Goal: Information Seeking & Learning: Learn about a topic

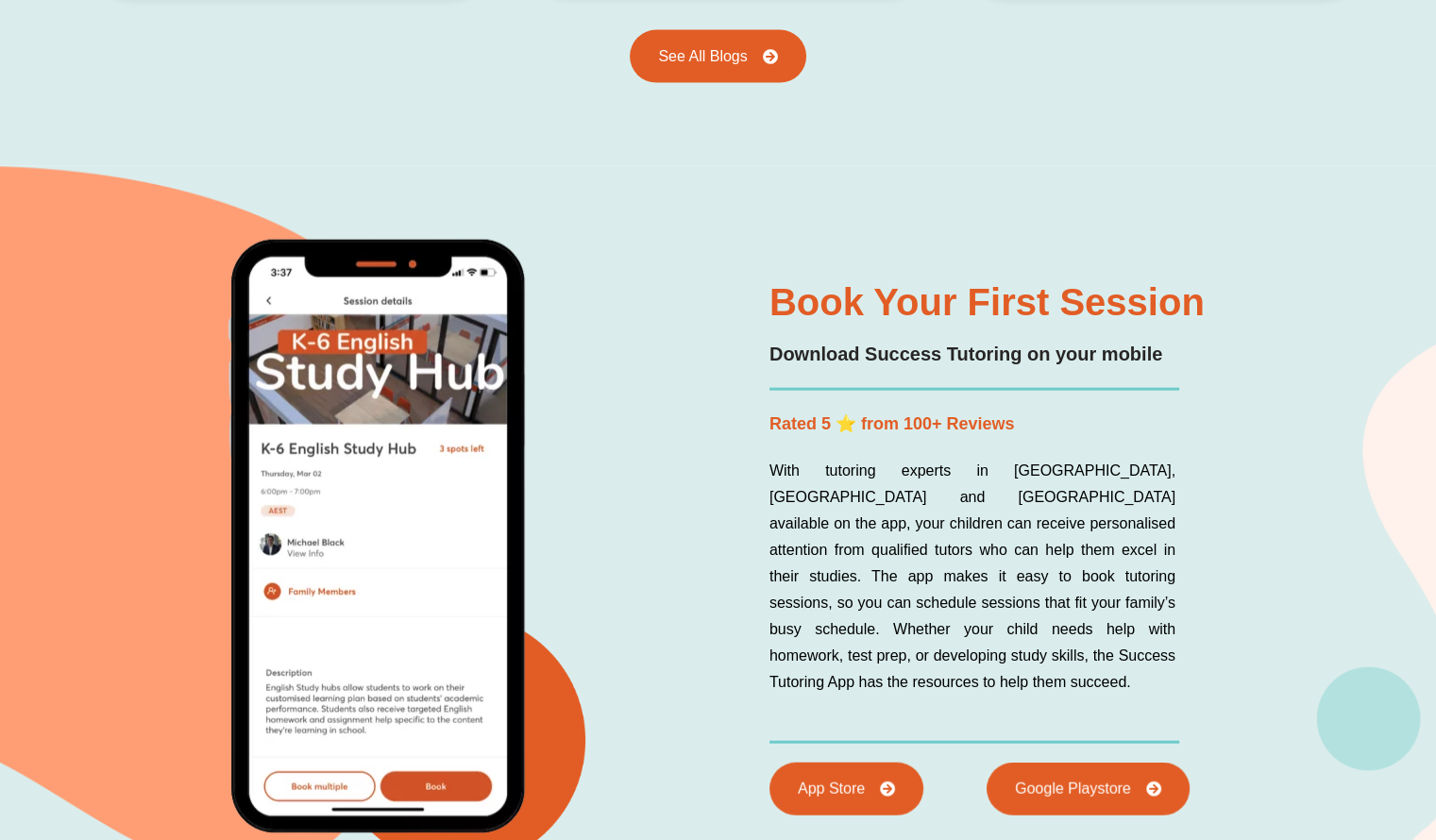
scroll to position [4493, 0]
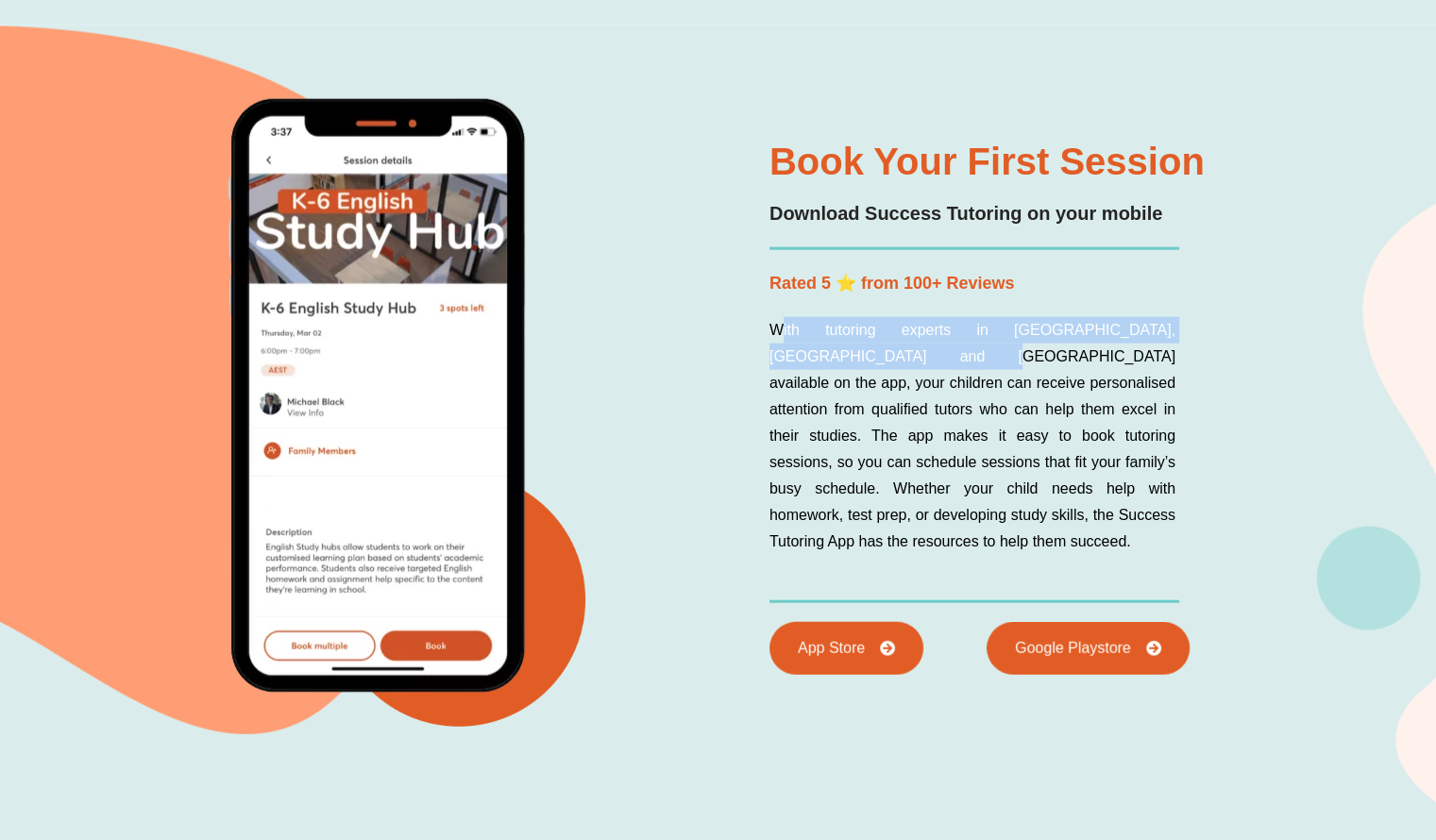
drag, startPoint x: 782, startPoint y: 352, endPoint x: 861, endPoint y: 367, distance: 80.4
click at [861, 367] on p "With tutoring experts in [GEOGRAPHIC_DATA], [GEOGRAPHIC_DATA] and [GEOGRAPHIC_D…" at bounding box center [972, 436] width 406 height 238
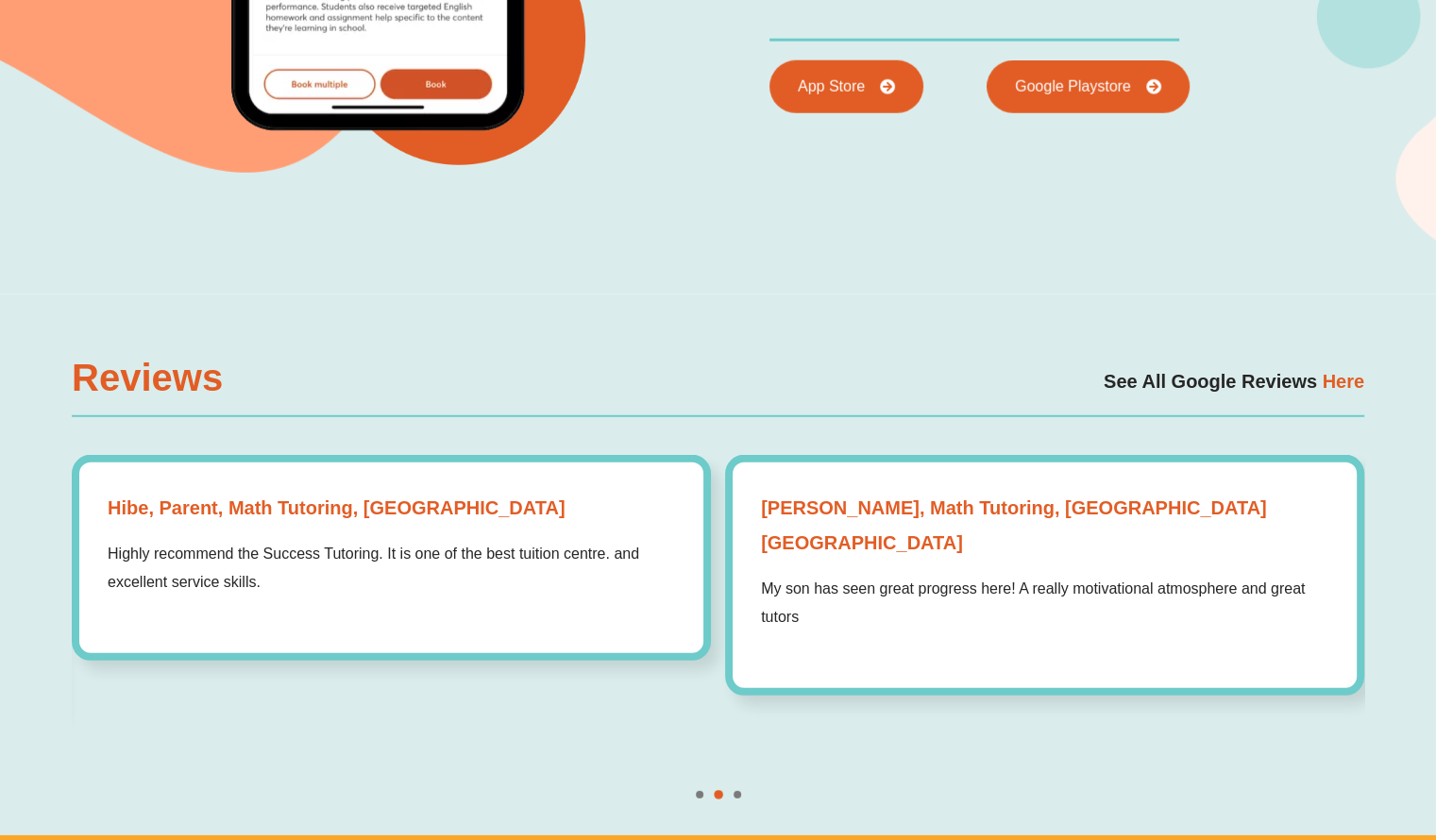
scroll to position [5057, 0]
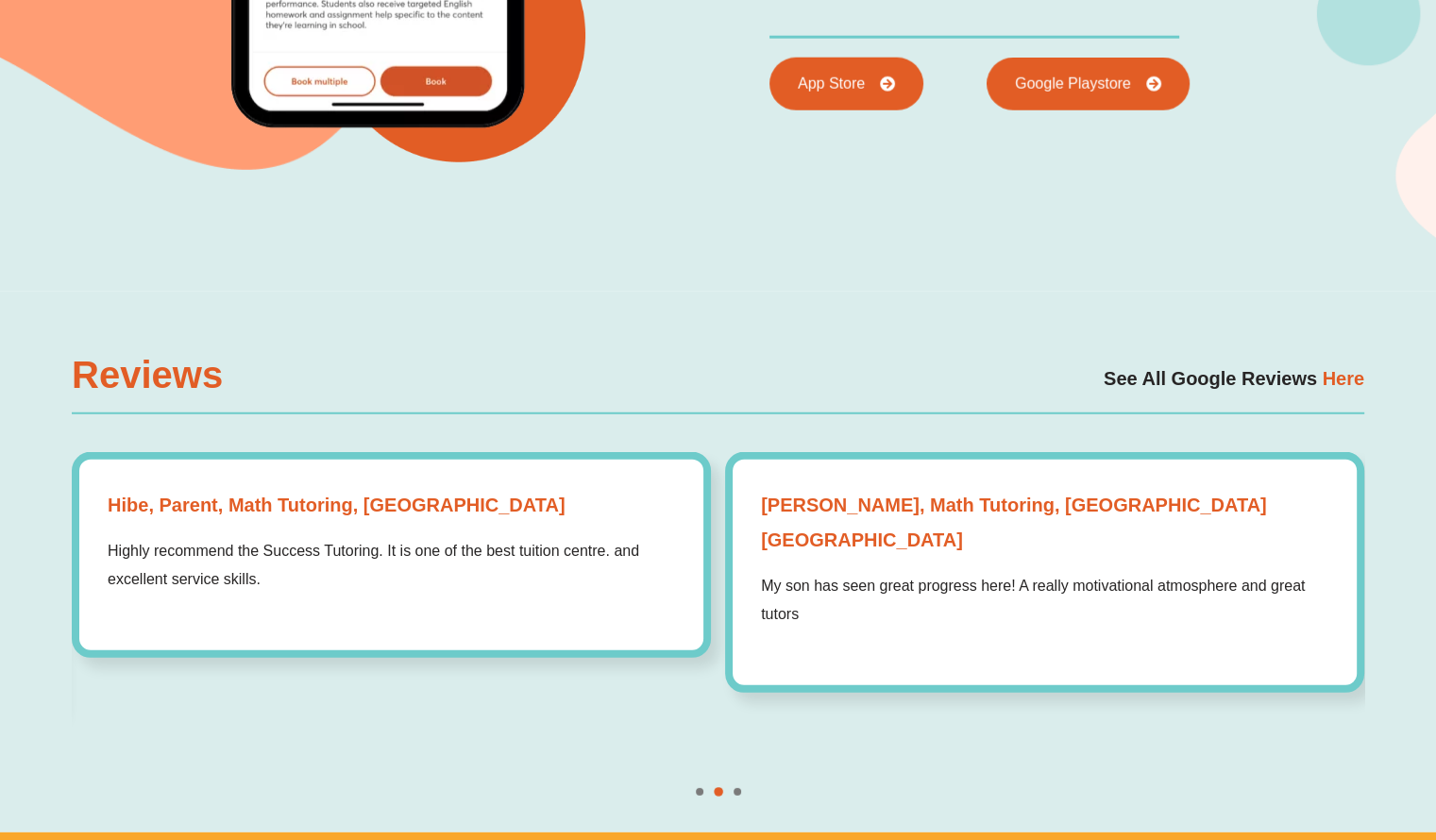
click at [761, 586] on p "My son has seen great progress here! A really motivational atmosphere and great…" at bounding box center [1045, 600] width 567 height 56
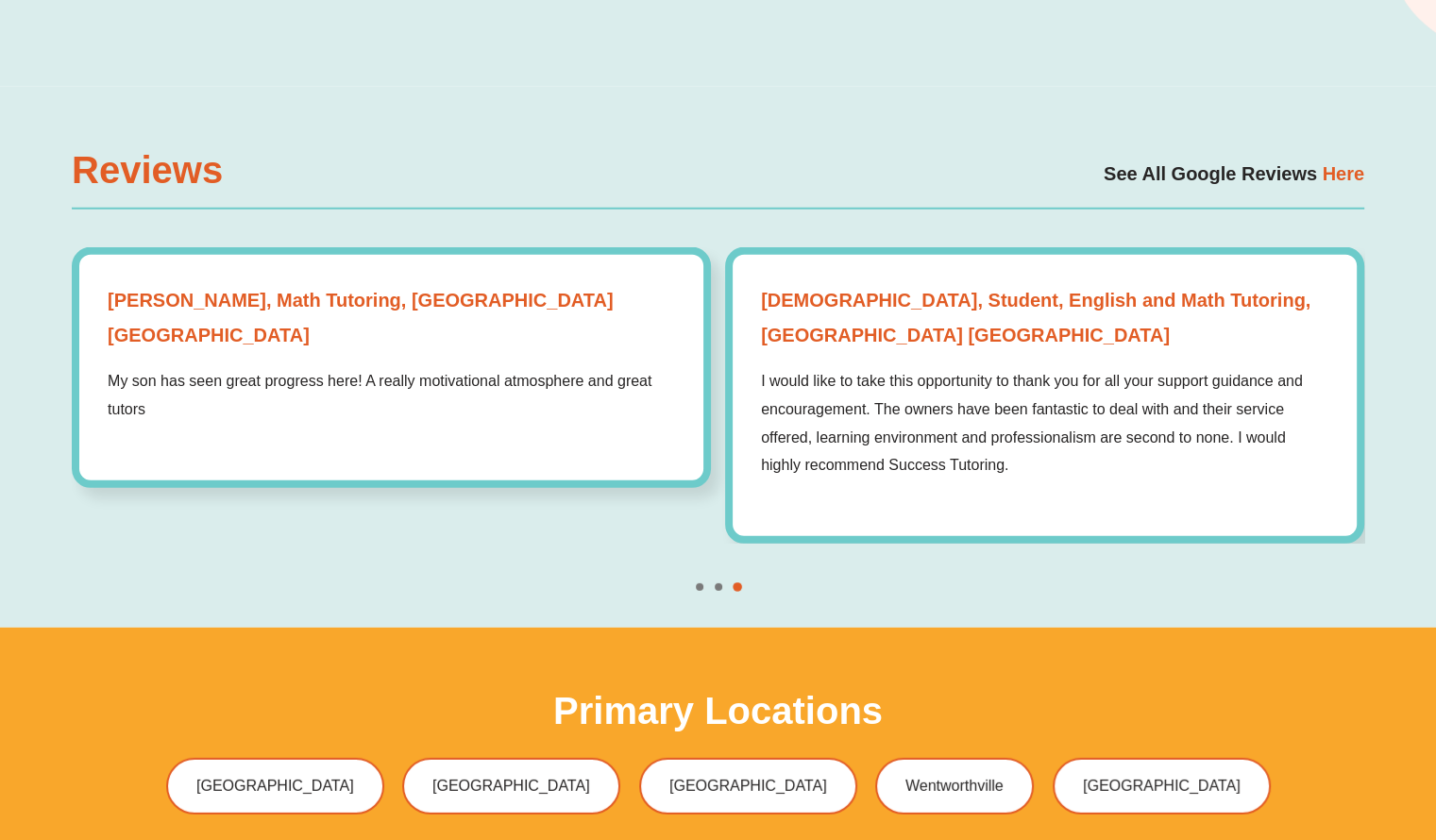
scroll to position [5272, 0]
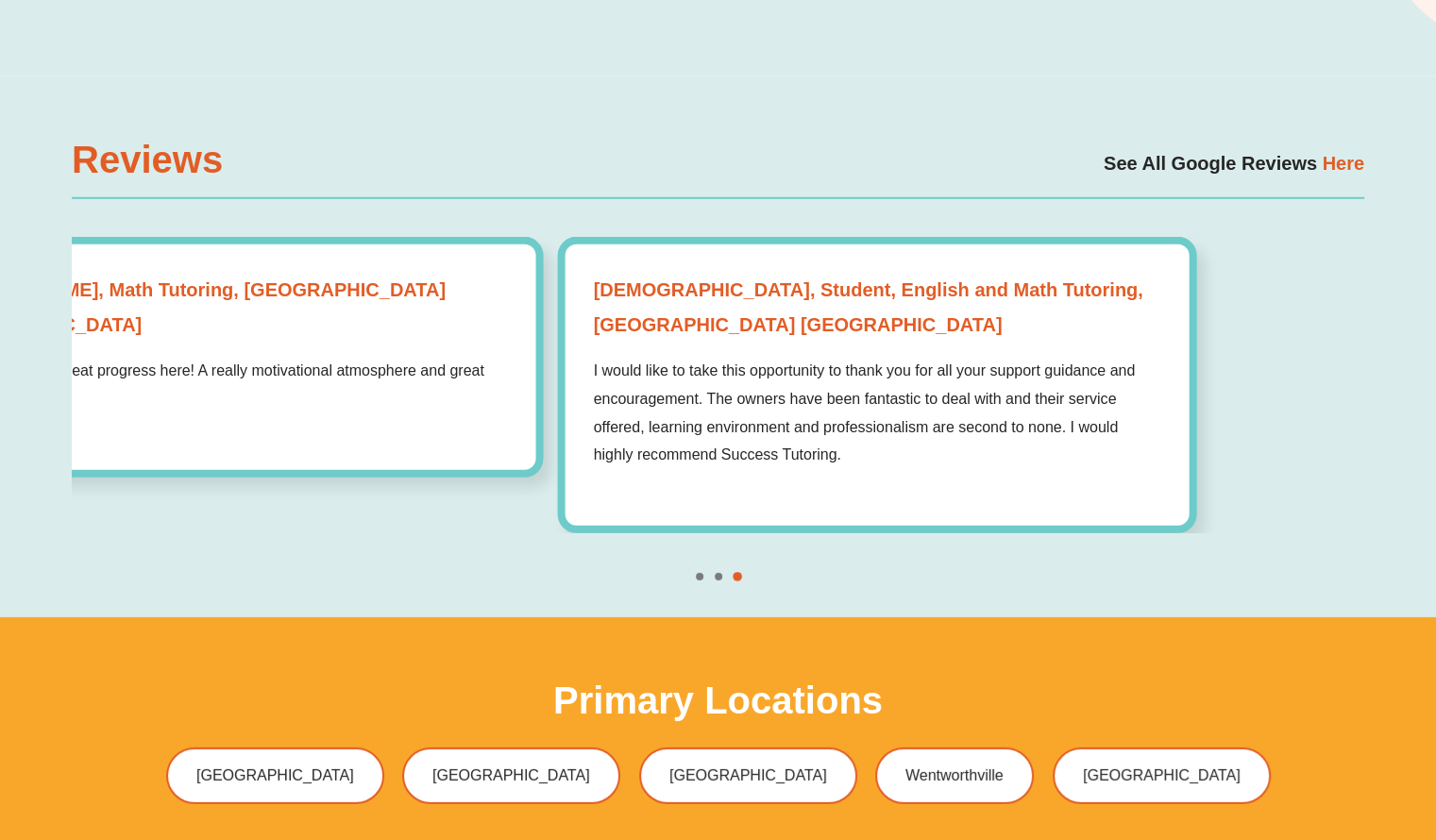
click at [396, 472] on div "[PERSON_NAME], Parent, English Tutoring, [GEOGRAPHIC_DATA] [GEOGRAPHIC_DATA] "F…" at bounding box center [718, 385] width 1293 height 296
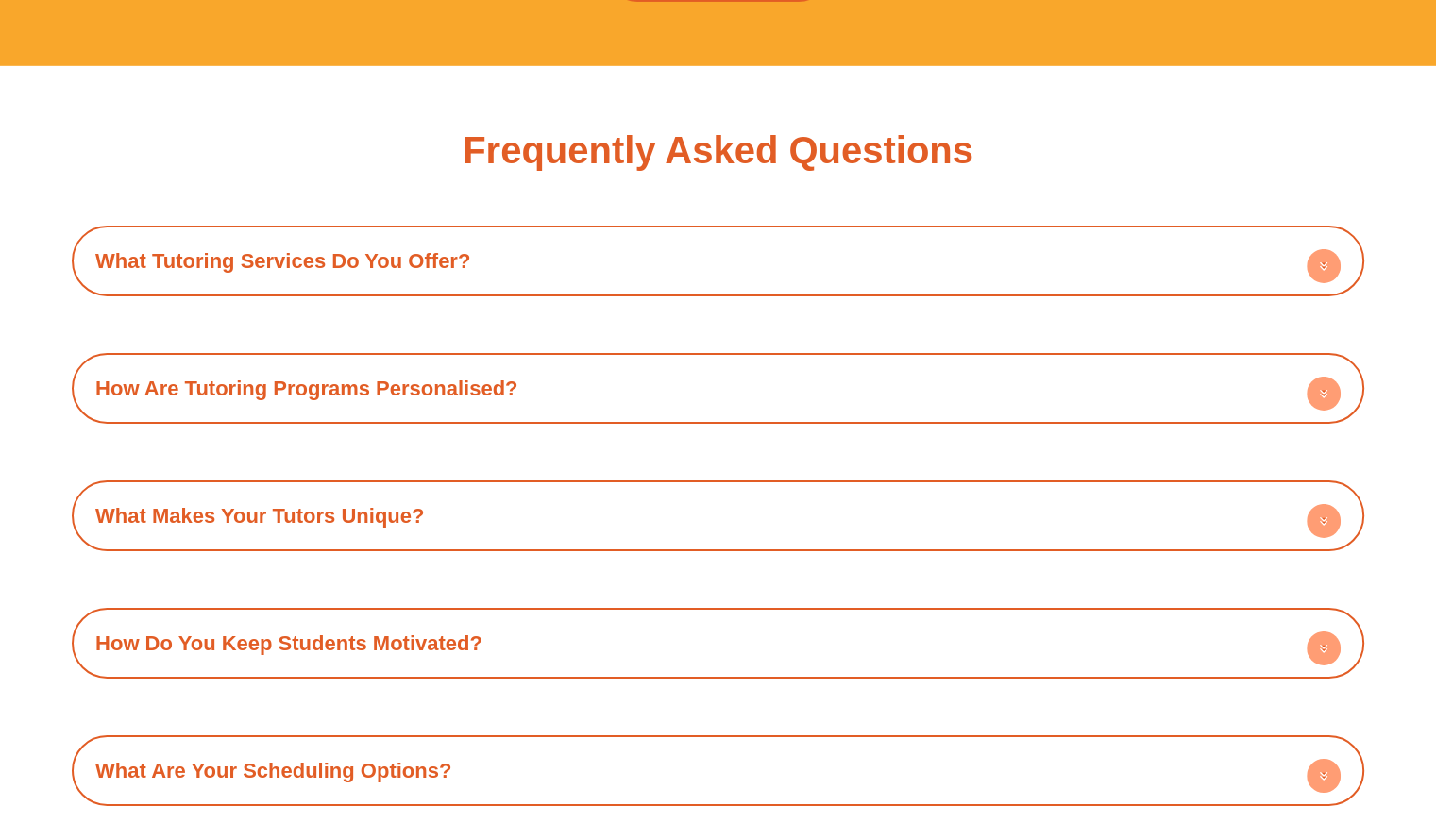
scroll to position [6405, 0]
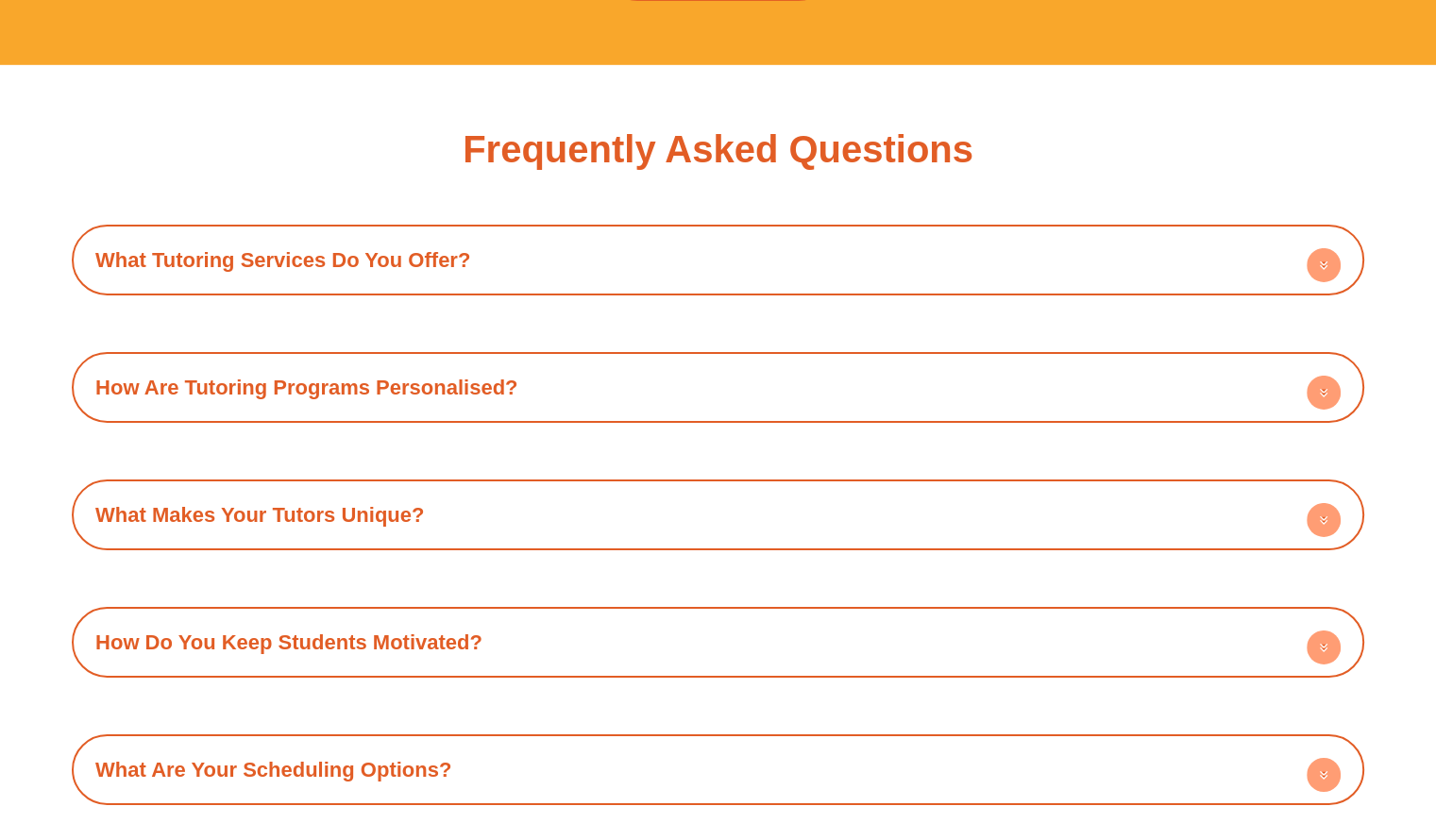
click at [594, 234] on div "What Tutoring Services Do You Offer?" at bounding box center [718, 260] width 1274 height 52
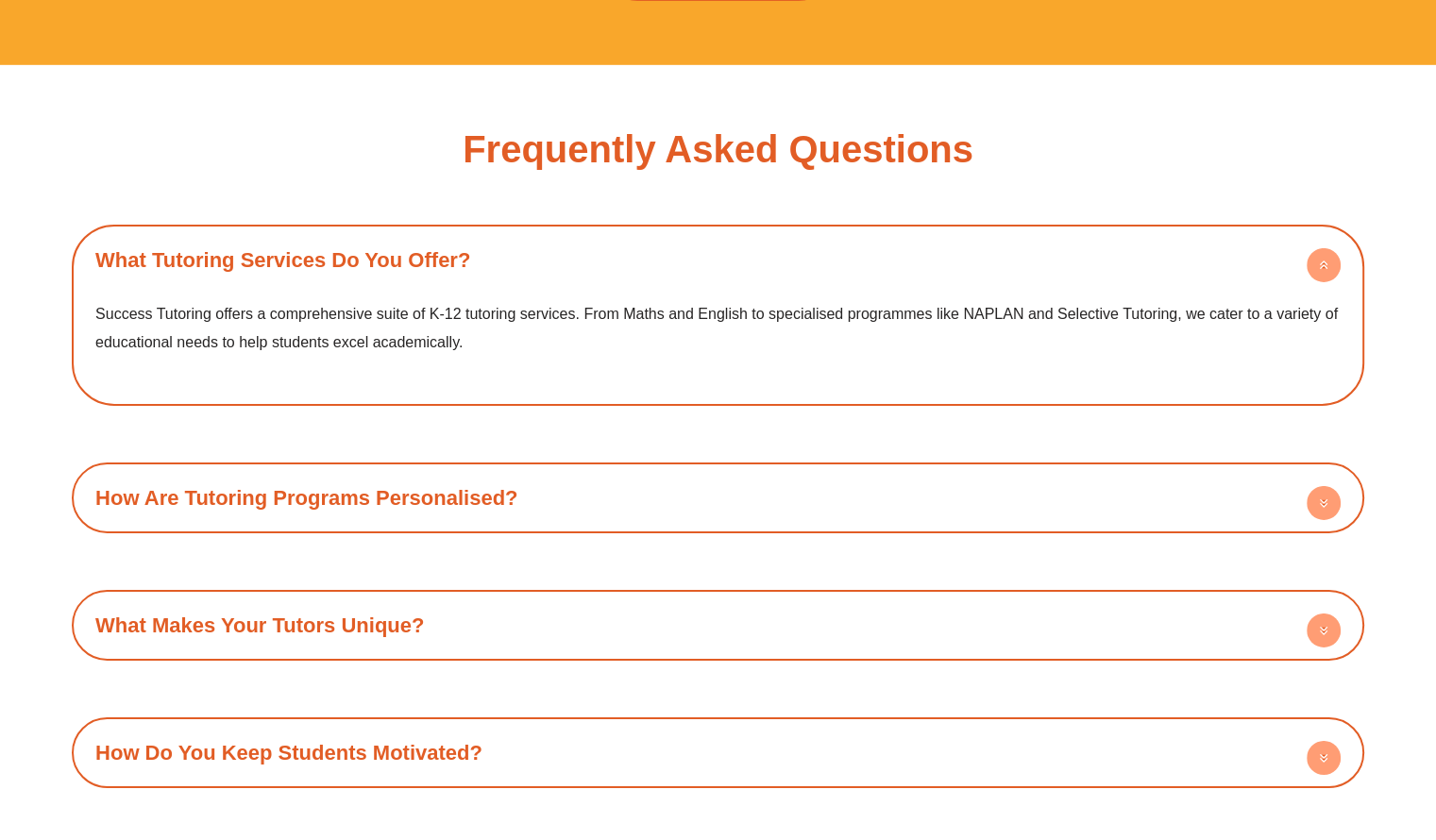
click at [763, 472] on div "How Are Tutoring Programs Personalised?" at bounding box center [718, 498] width 1274 height 52
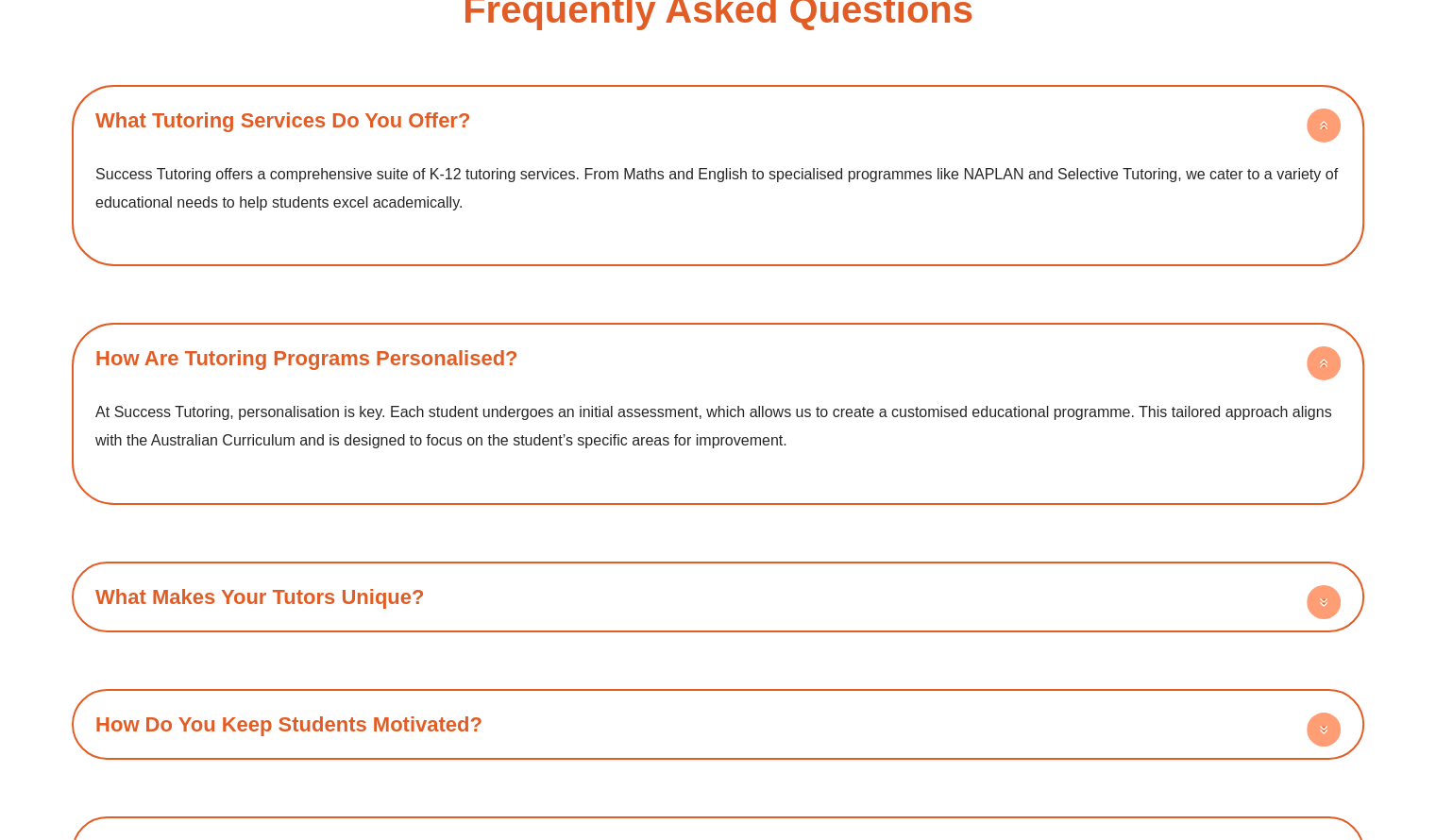
click at [596, 571] on div "What Makes Your Tutors Unique?" at bounding box center [718, 597] width 1274 height 52
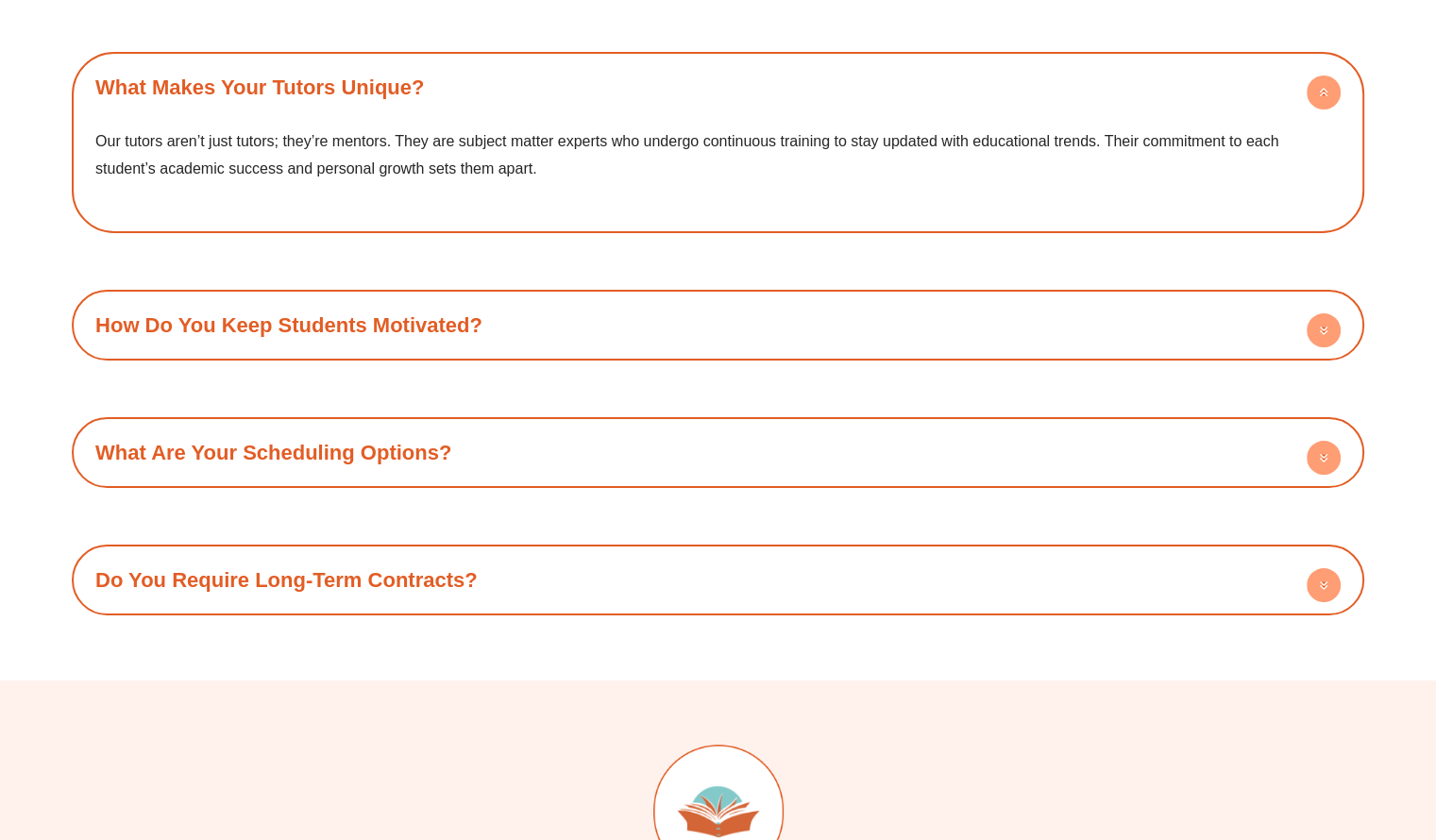
scroll to position [7149, 0]
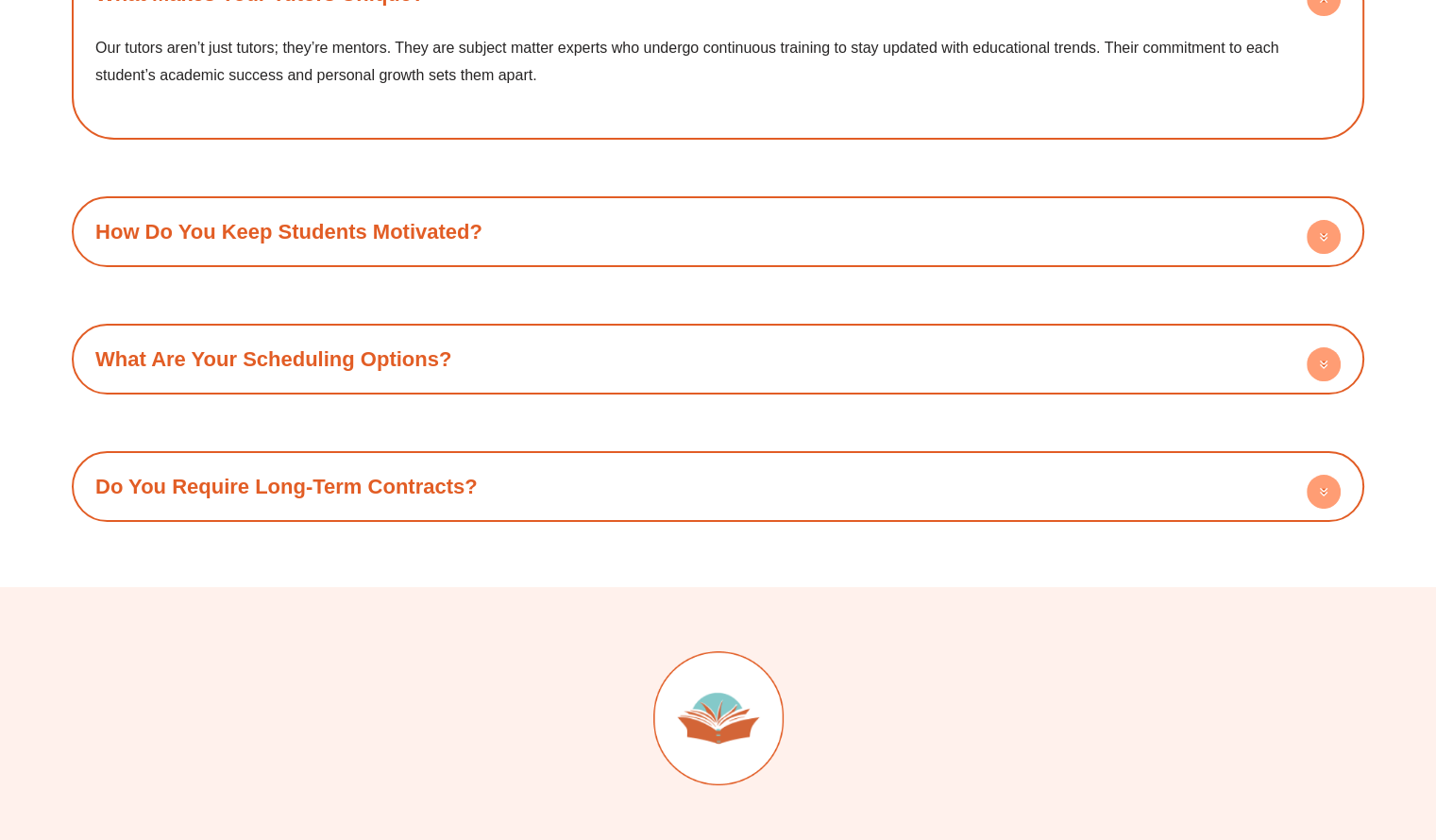
click at [459, 333] on div "What Are Your Scheduling Options?" at bounding box center [718, 359] width 1274 height 52
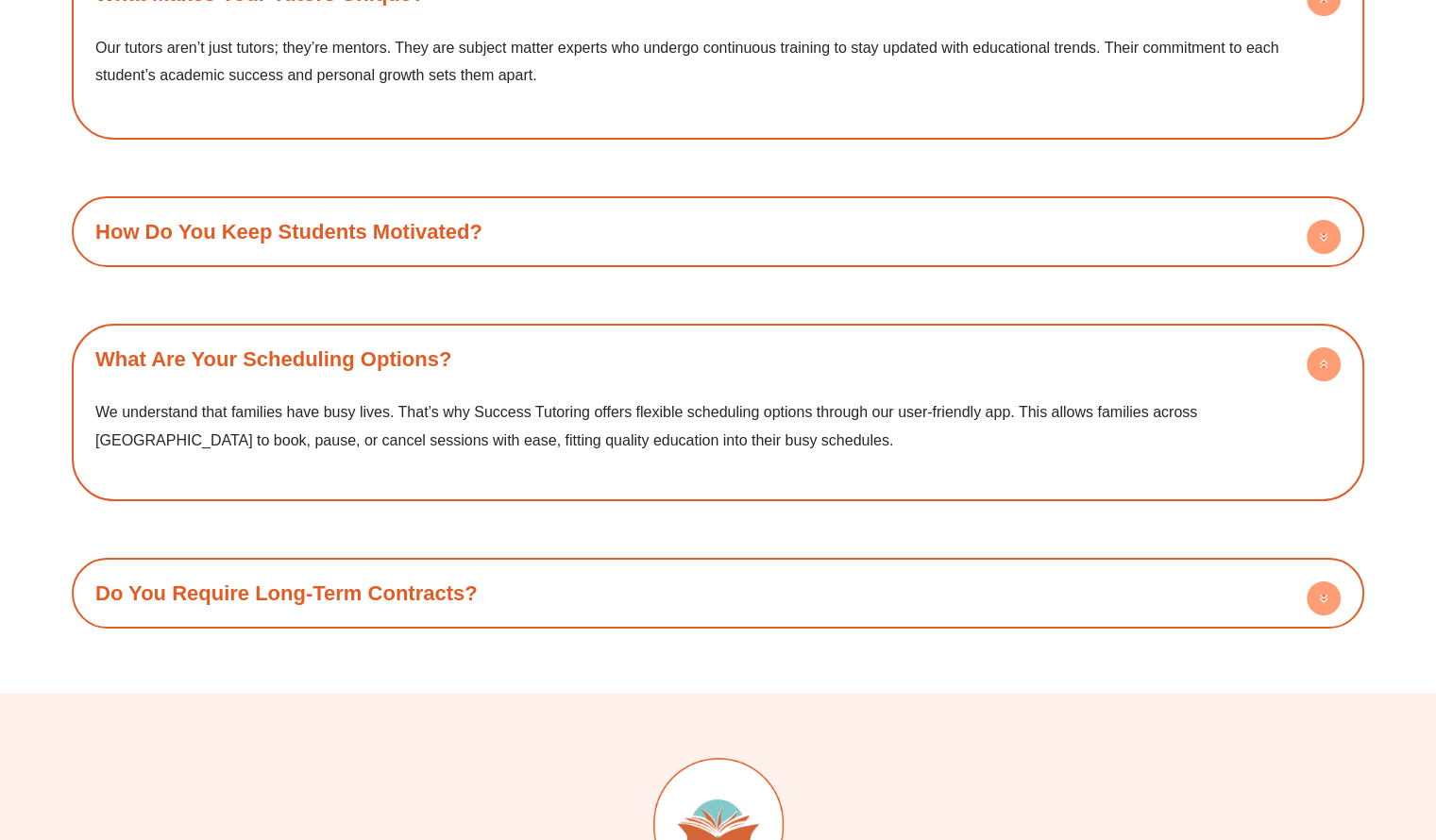
click at [563, 502] on div "What Tutoring Services Do You Offer? Success Tutoring offers a comprehensive su…" at bounding box center [718, 55] width 1293 height 1147
click at [564, 571] on div "Do You Require Long-Term Contracts?" at bounding box center [718, 597] width 1274 height 52
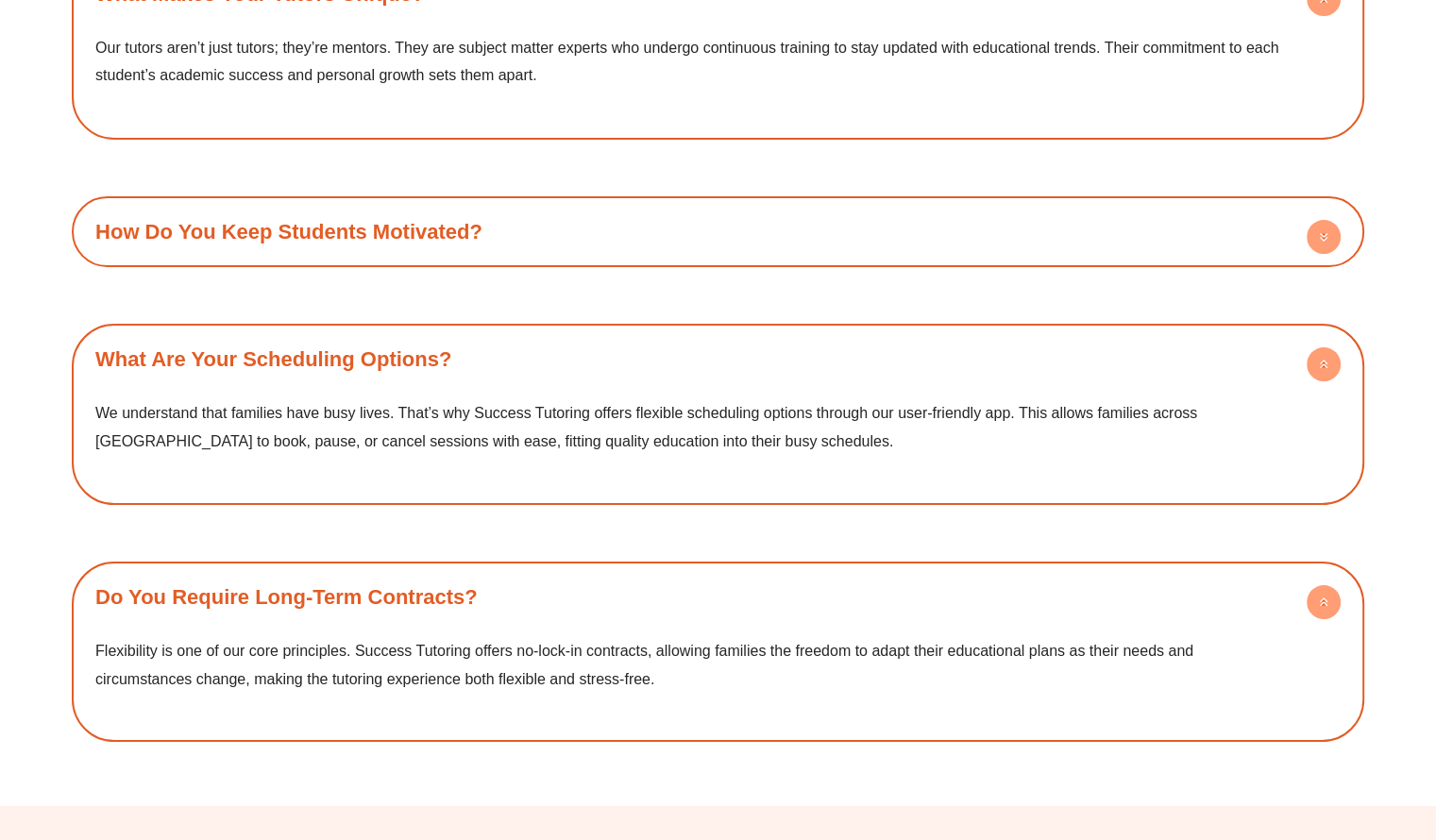
scroll to position [7176, 0]
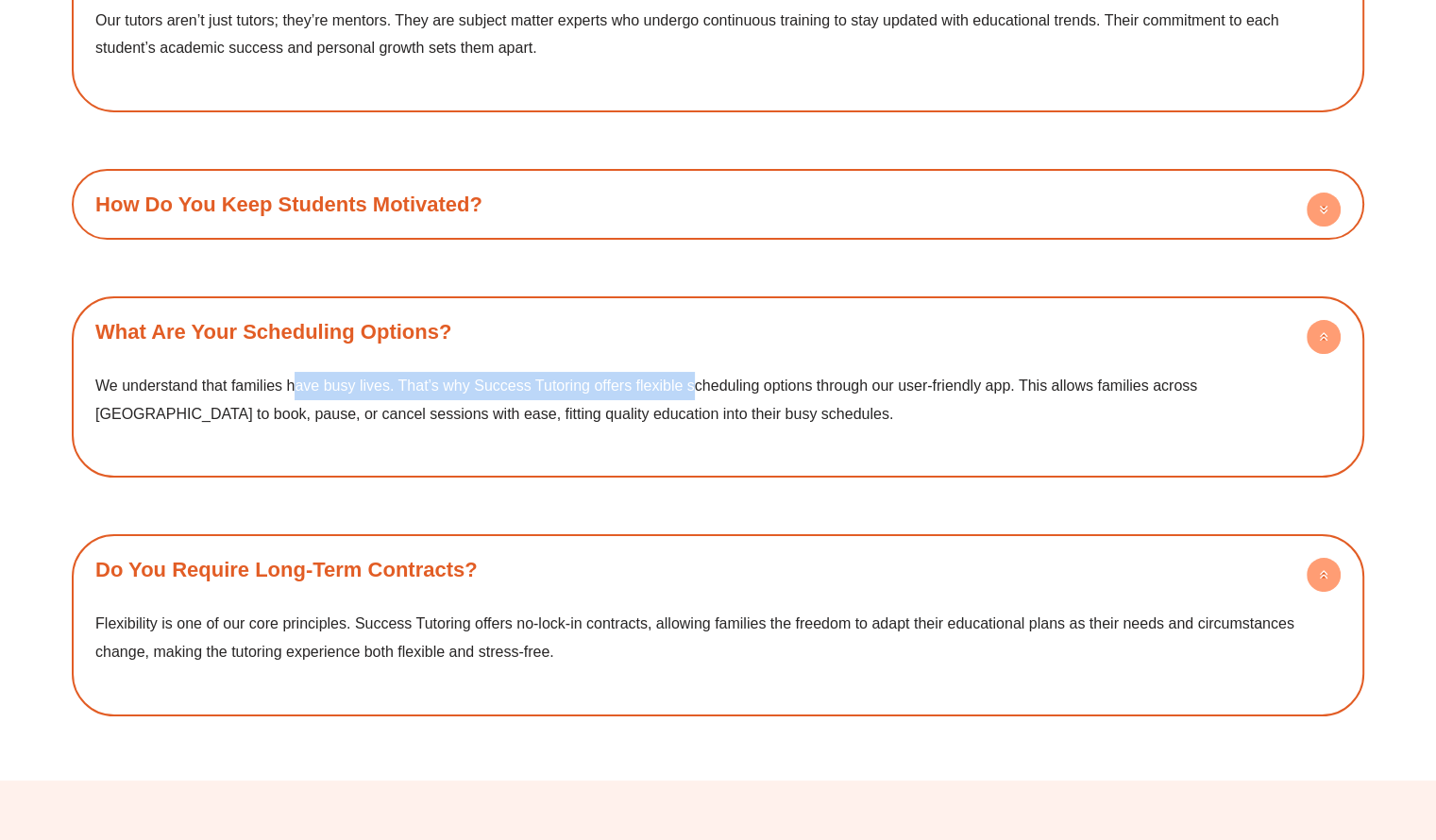
drag, startPoint x: 290, startPoint y: 350, endPoint x: 693, endPoint y: 347, distance: 403.0
click at [693, 372] on p "We understand that families have busy lives. That’s why Success Tutoring offers…" at bounding box center [718, 400] width 1245 height 56
click at [693, 377] on span "We understand that families have busy lives. That’s why Success Tutoring offers…" at bounding box center [646, 400] width 1102 height 45
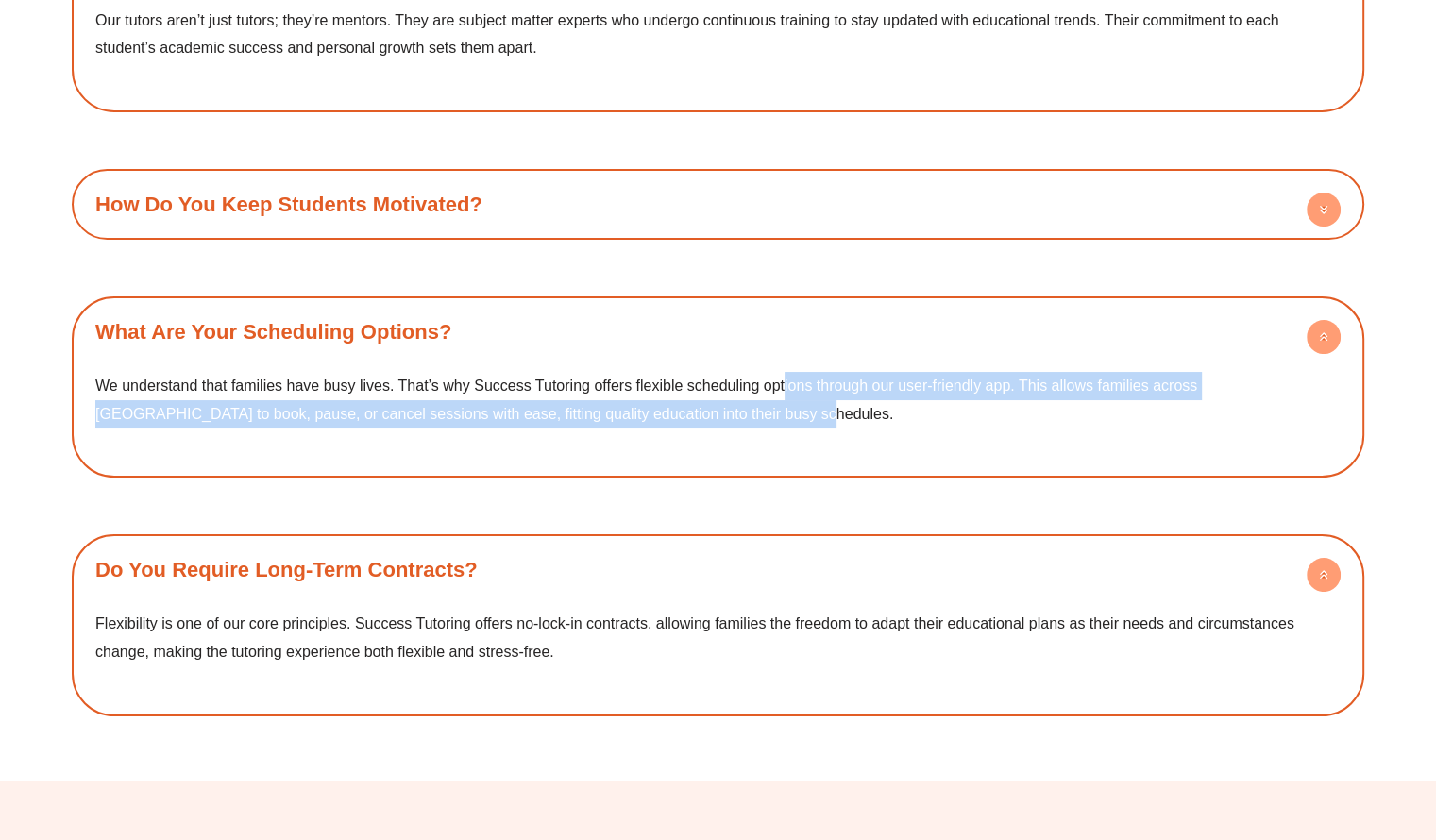
drag, startPoint x: 706, startPoint y: 375, endPoint x: 801, endPoint y: 345, distance: 99.6
click at [801, 372] on p "We understand that families have busy lives. That’s why Success Tutoring offers…" at bounding box center [718, 400] width 1245 height 56
click at [801, 377] on span "We understand that families have busy lives. That’s why Success Tutoring offers…" at bounding box center [646, 400] width 1102 height 45
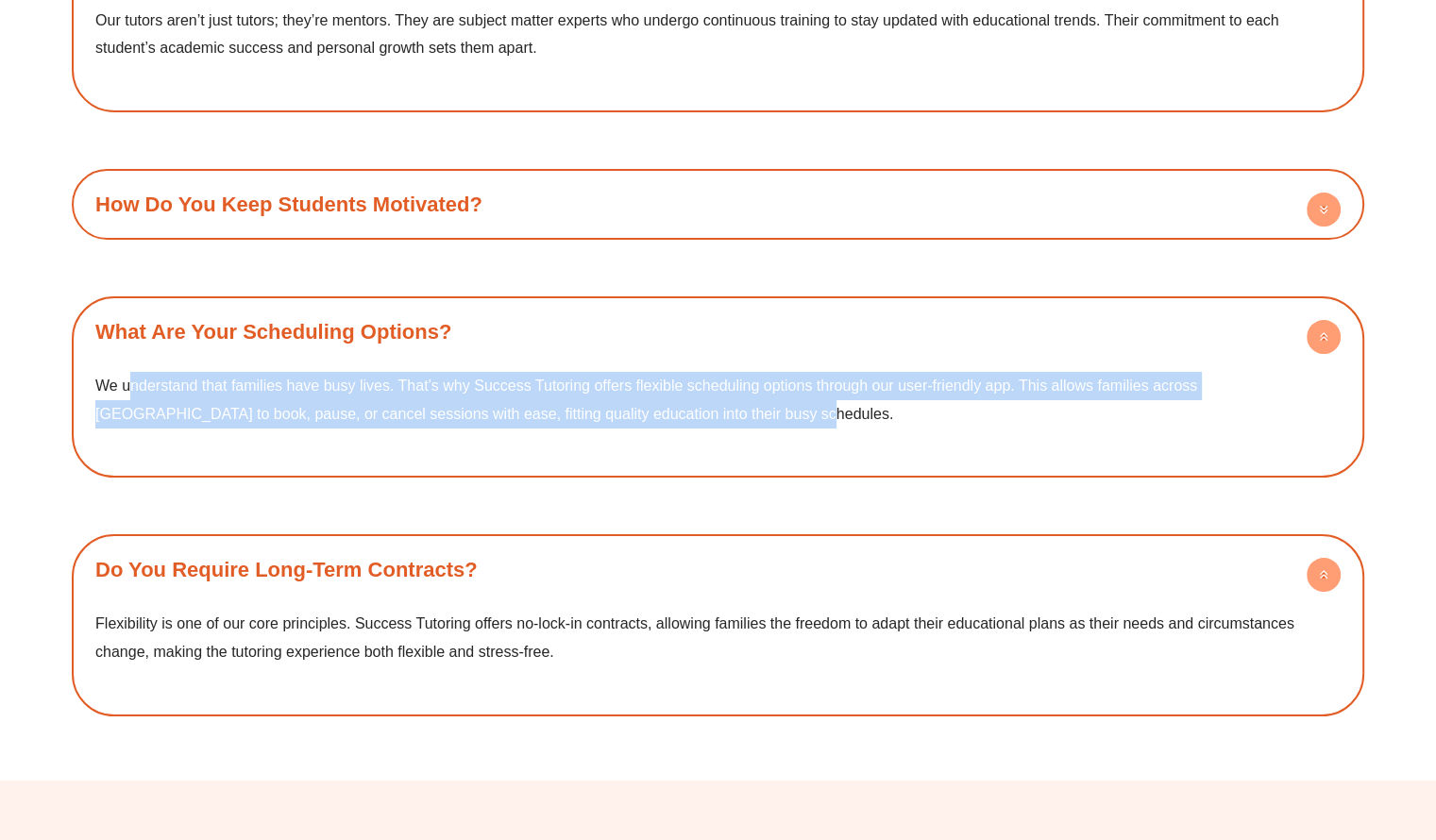
drag, startPoint x: 779, startPoint y: 385, endPoint x: 139, endPoint y: 328, distance: 642.5
click at [132, 358] on div "We understand that families have busy lives. That’s why Success Tutoring offers…" at bounding box center [718, 413] width 1274 height 110
click at [208, 377] on span "We understand that families have busy lives. That’s why Success Tutoring offers…" at bounding box center [646, 400] width 1102 height 45
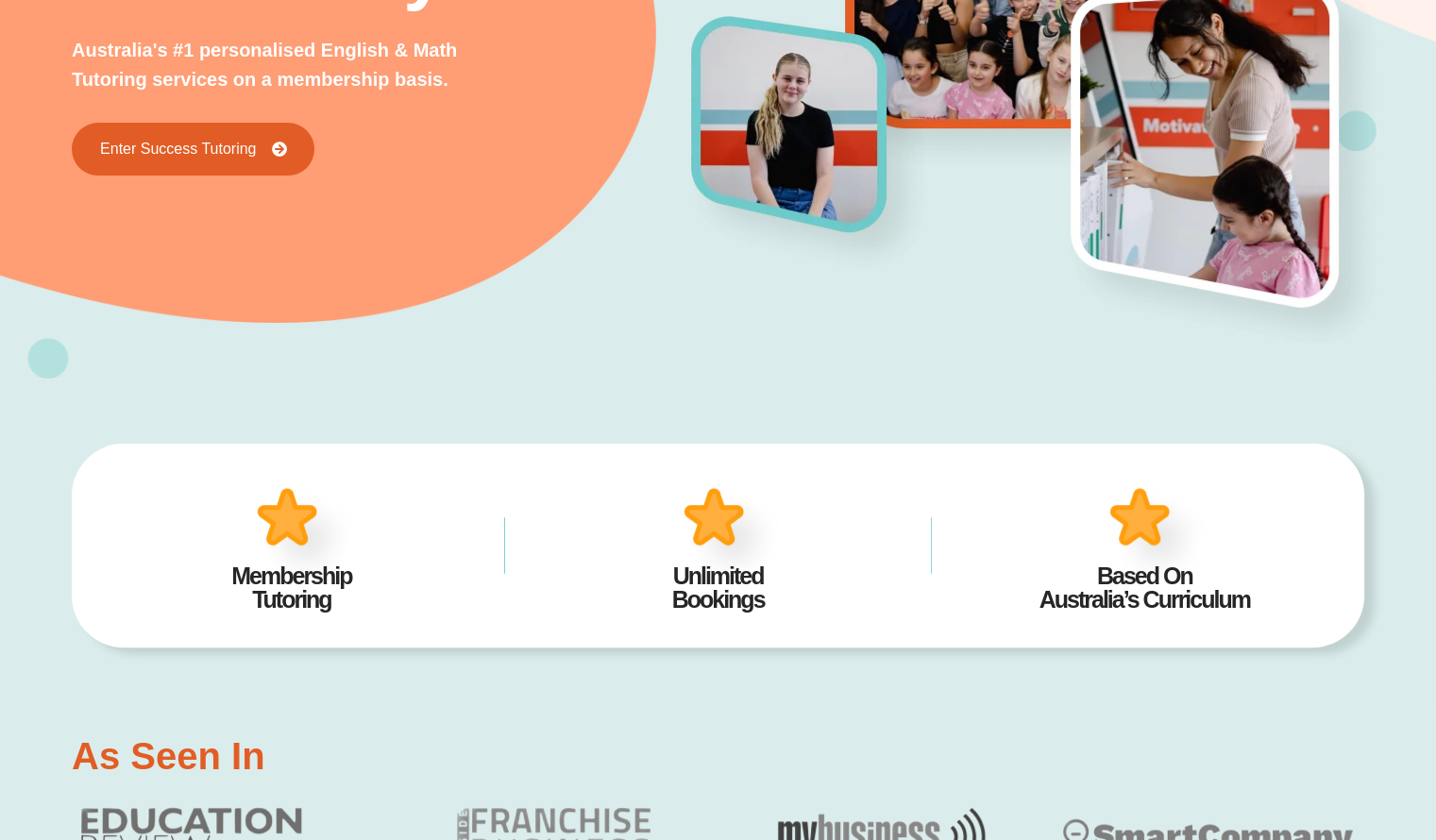
scroll to position [0, 0]
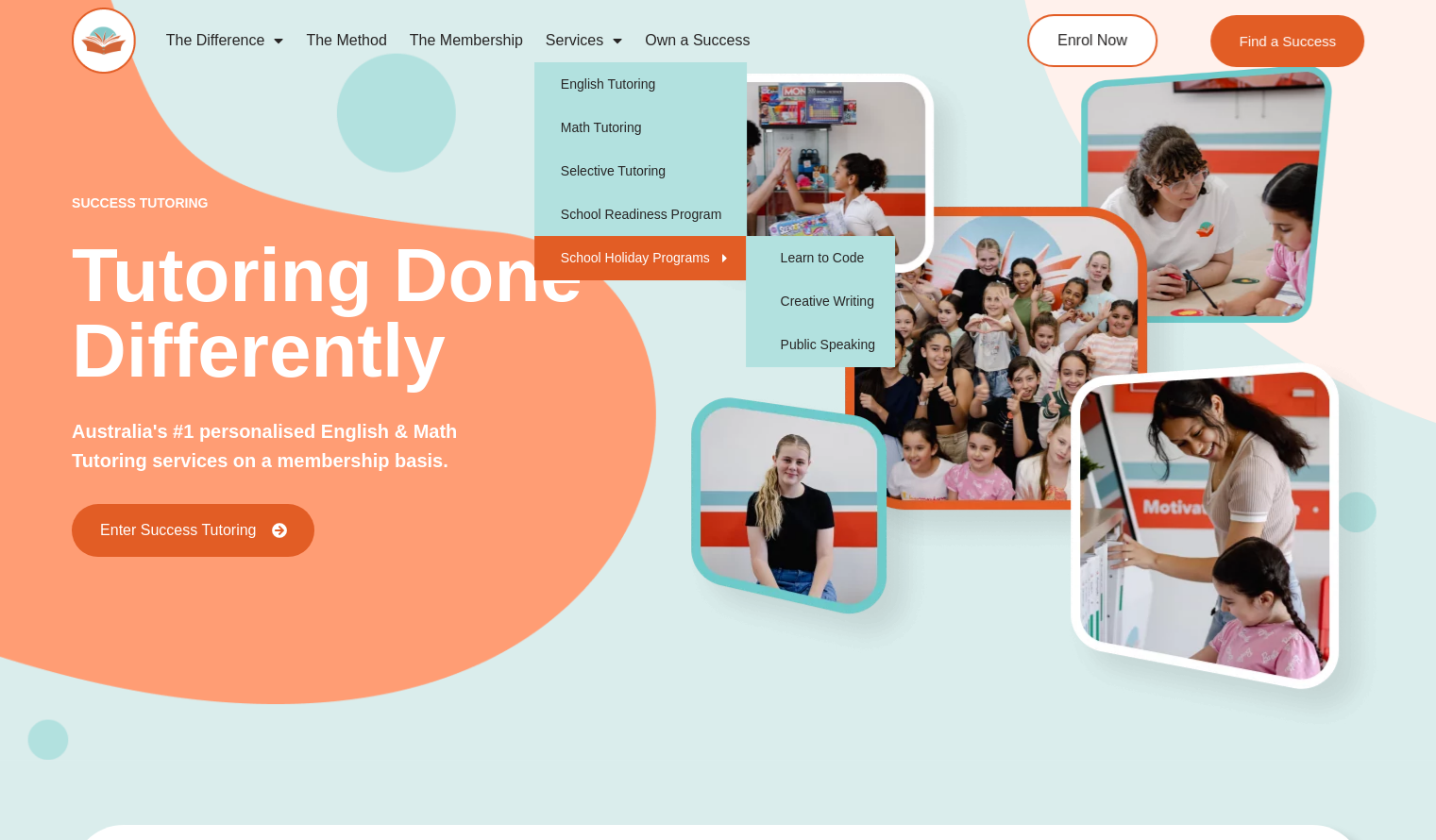
click at [570, 259] on link "School Holiday Programs" at bounding box center [640, 257] width 212 height 44
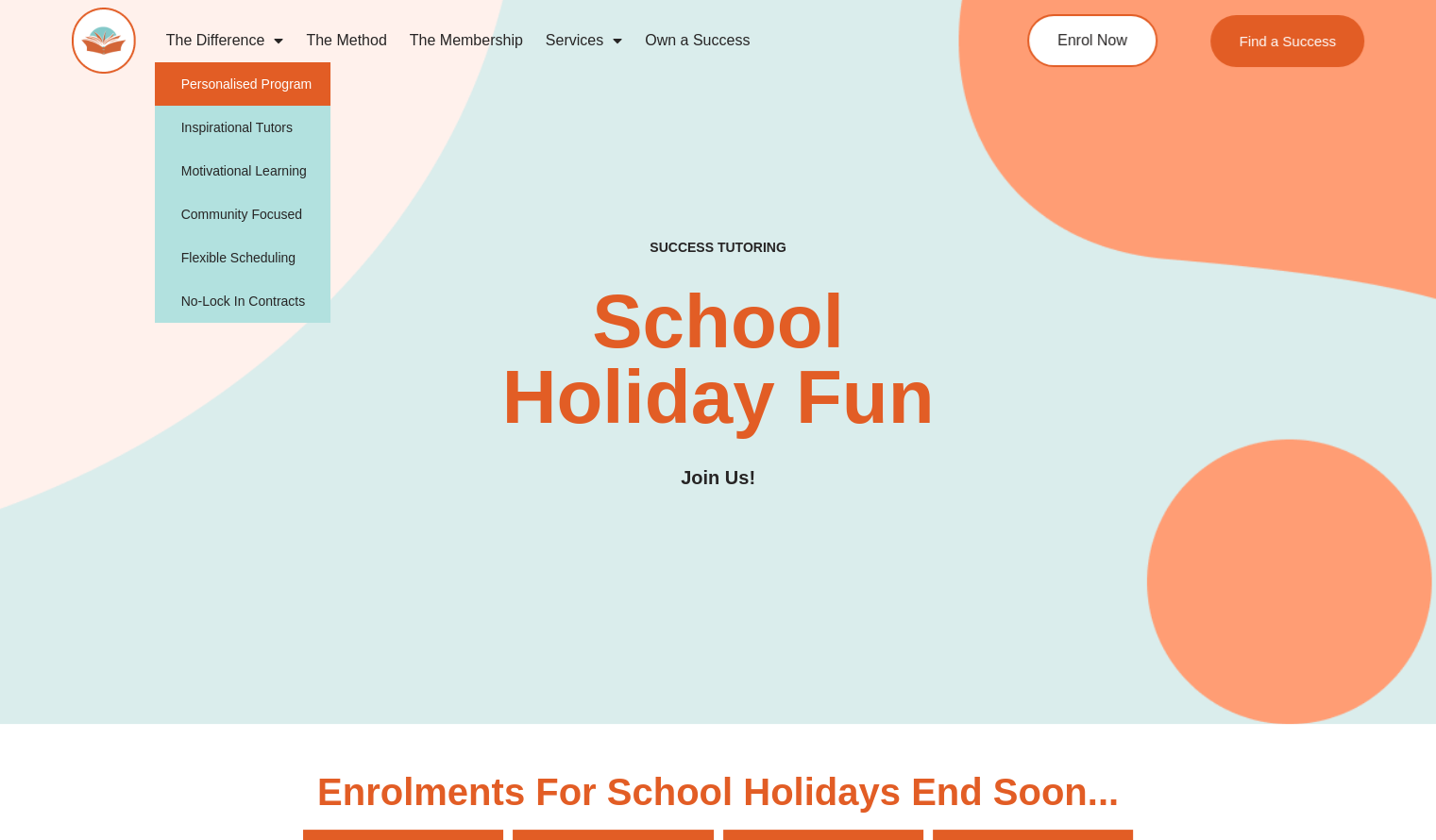
click at [253, 87] on link "Personalised Program" at bounding box center [243, 83] width 176 height 44
